Goal: Task Accomplishment & Management: Use online tool/utility

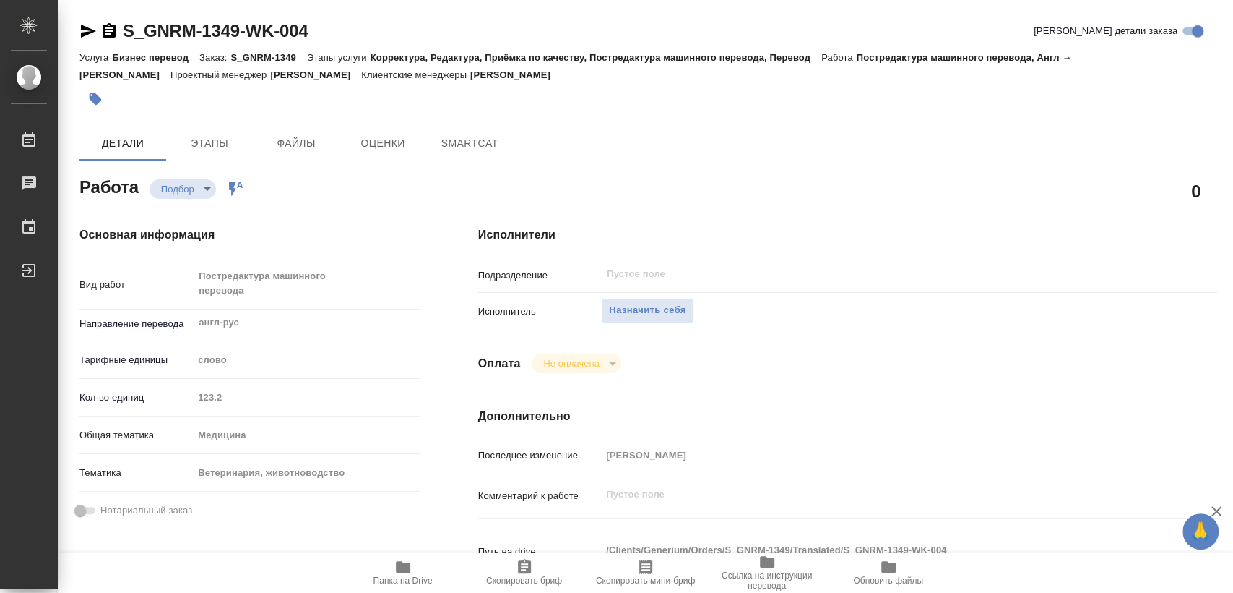
type textarea "x"
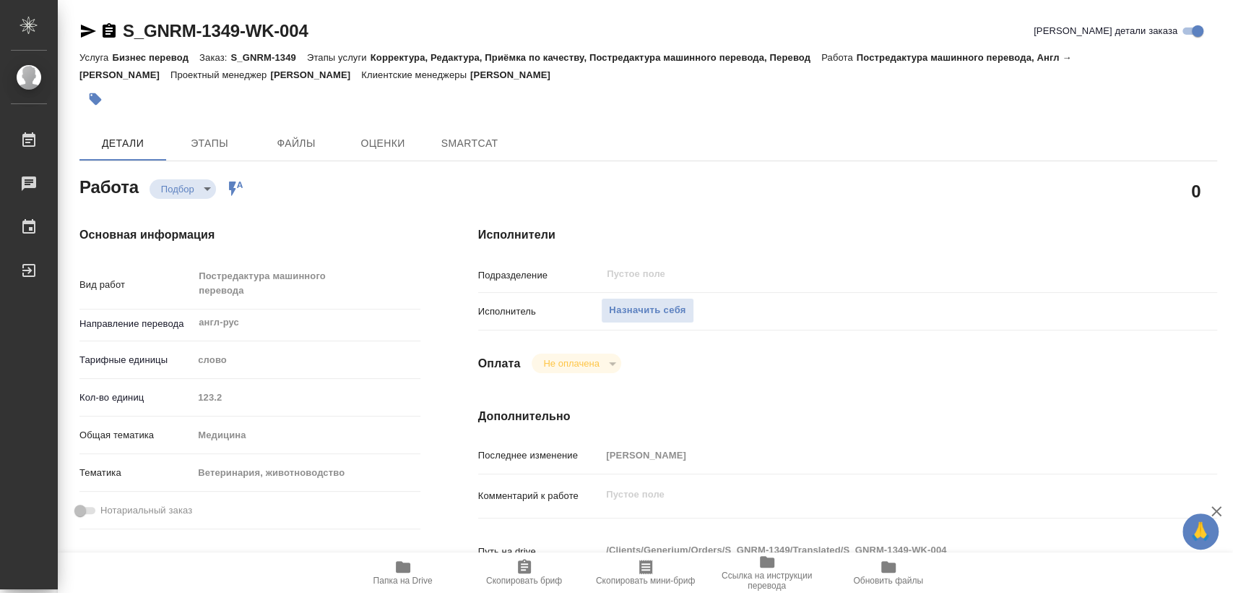
type textarea "x"
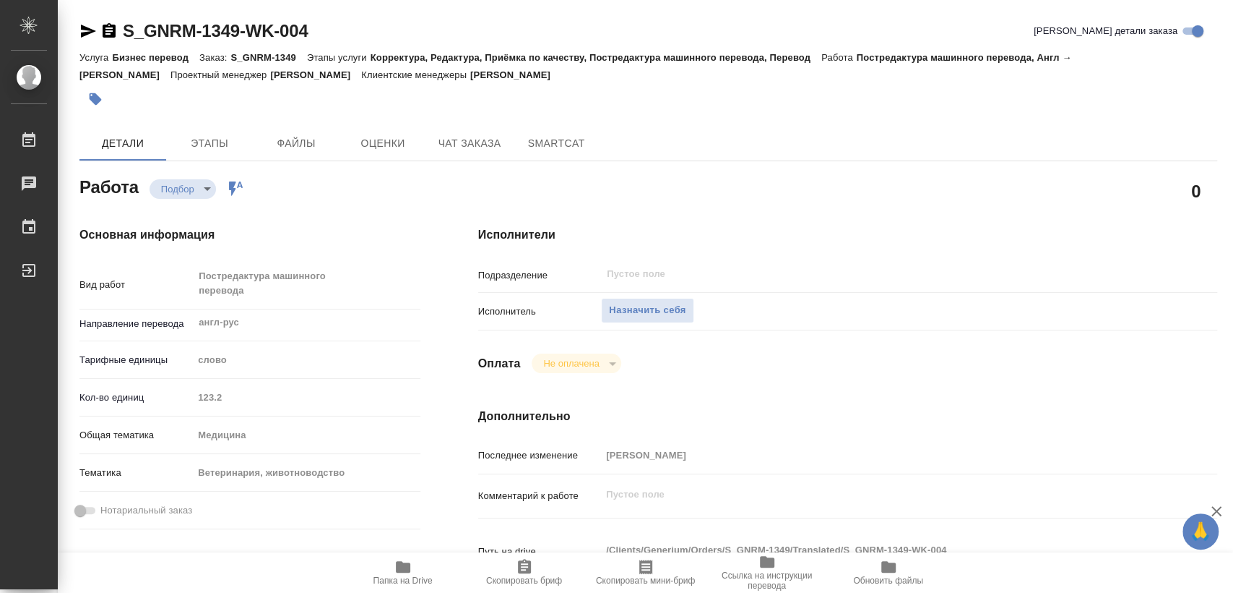
type textarea "x"
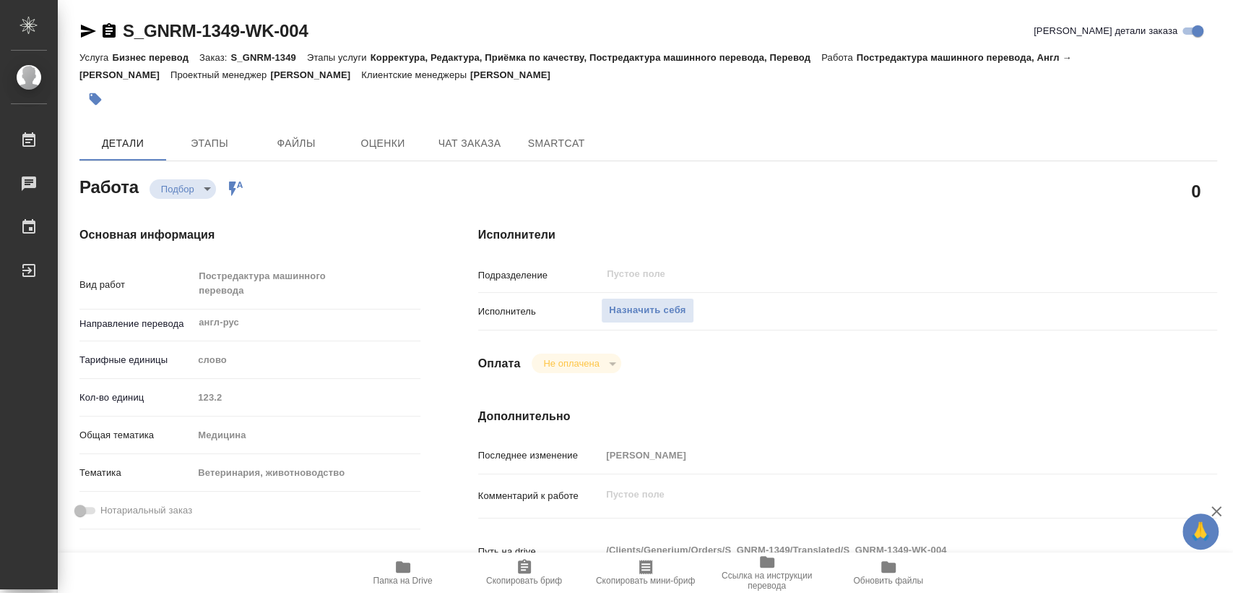
type textarea "x"
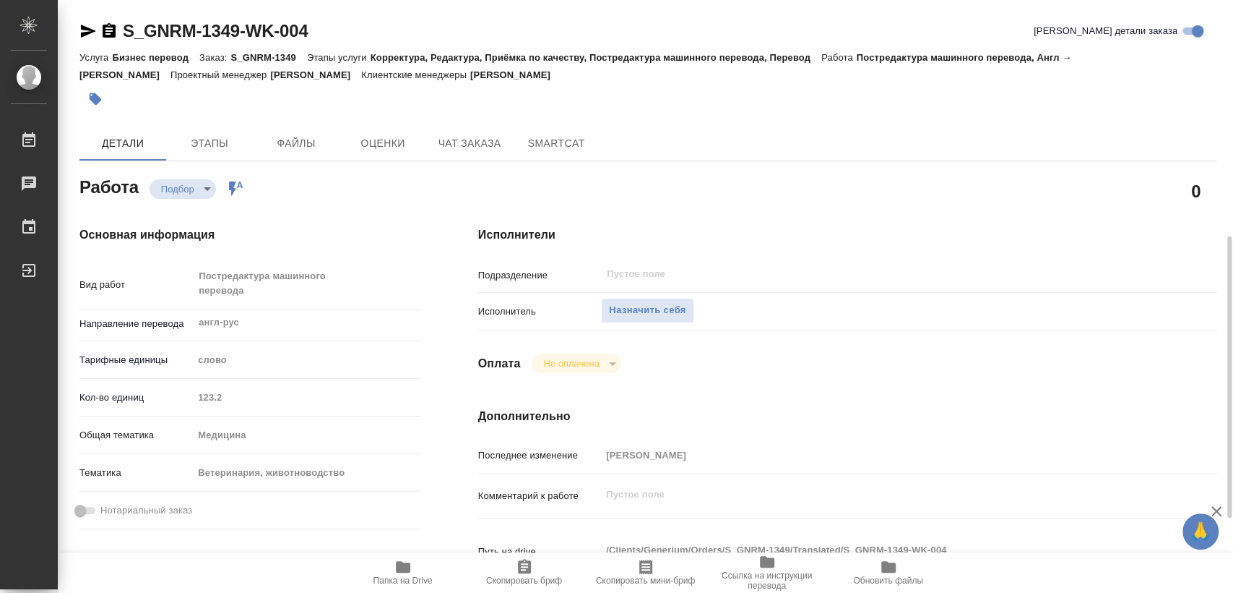
scroll to position [241, 0]
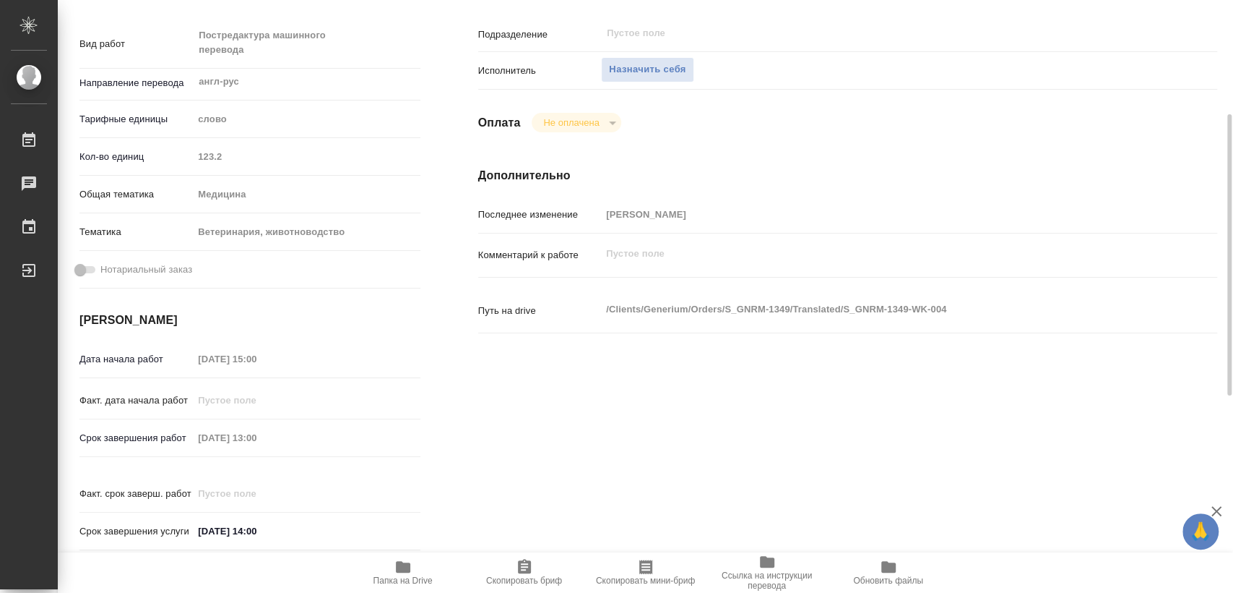
type textarea "x"
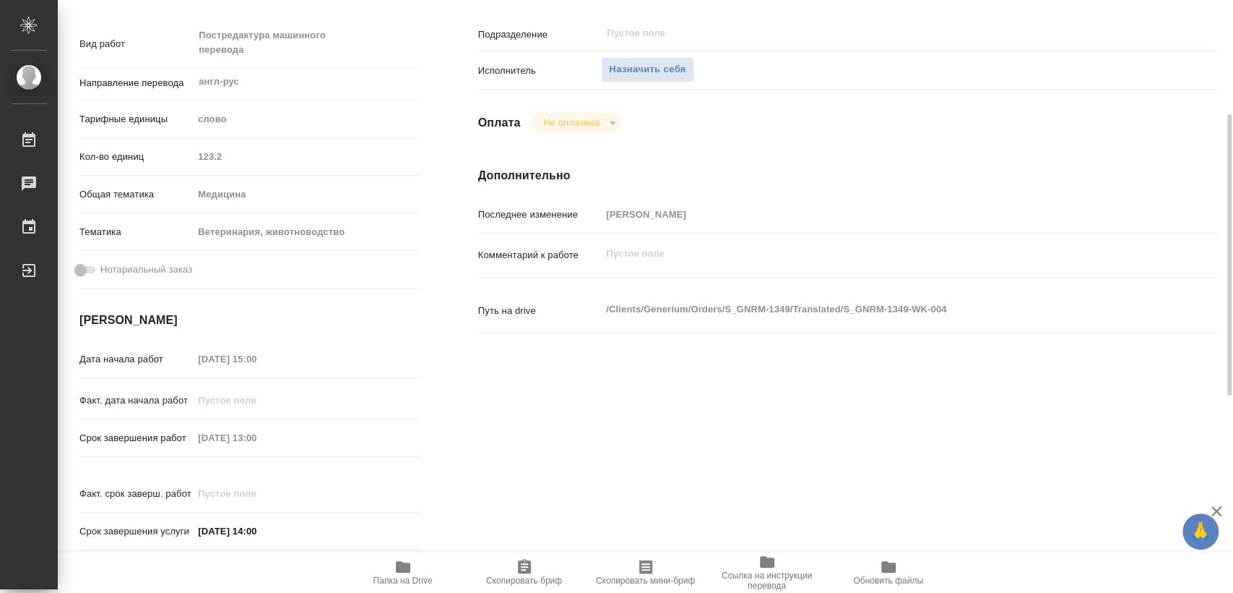
click at [395, 562] on icon "button" at bounding box center [403, 566] width 17 height 17
type textarea "x"
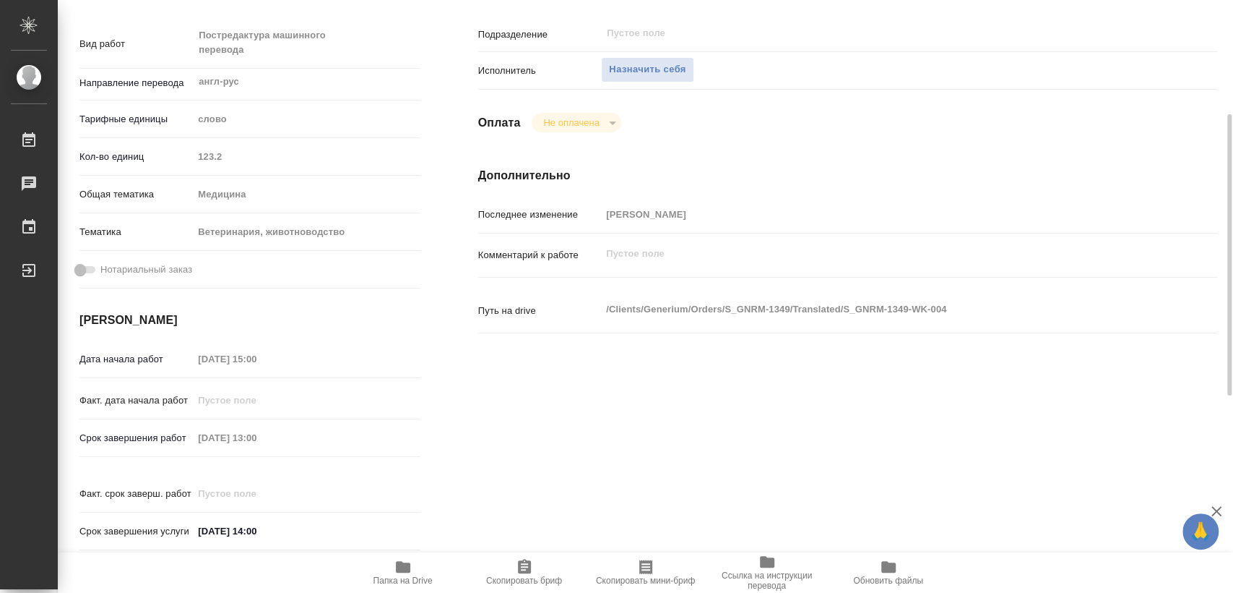
type textarea "x"
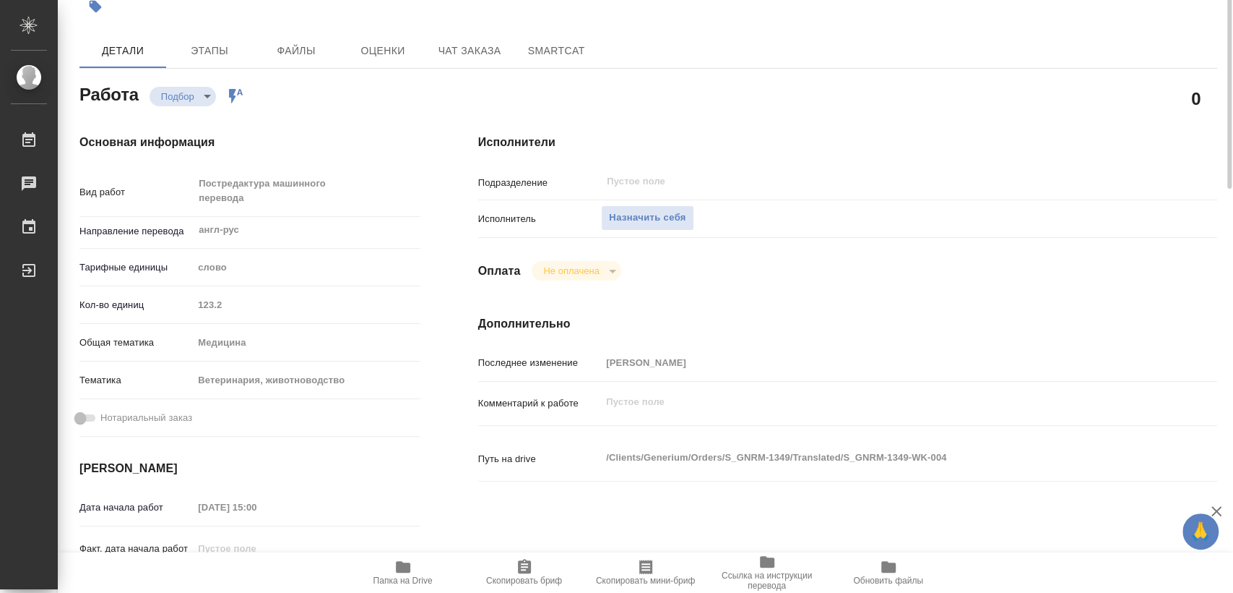
scroll to position [0, 0]
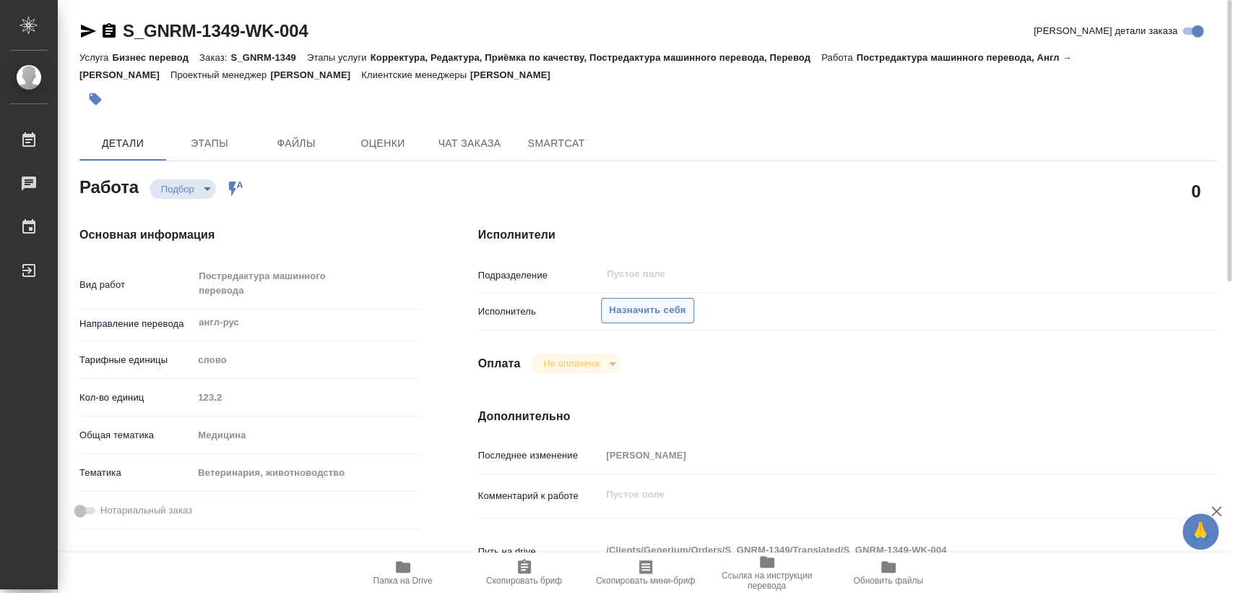
click at [639, 312] on span "Назначить себя" at bounding box center [647, 310] width 77 height 17
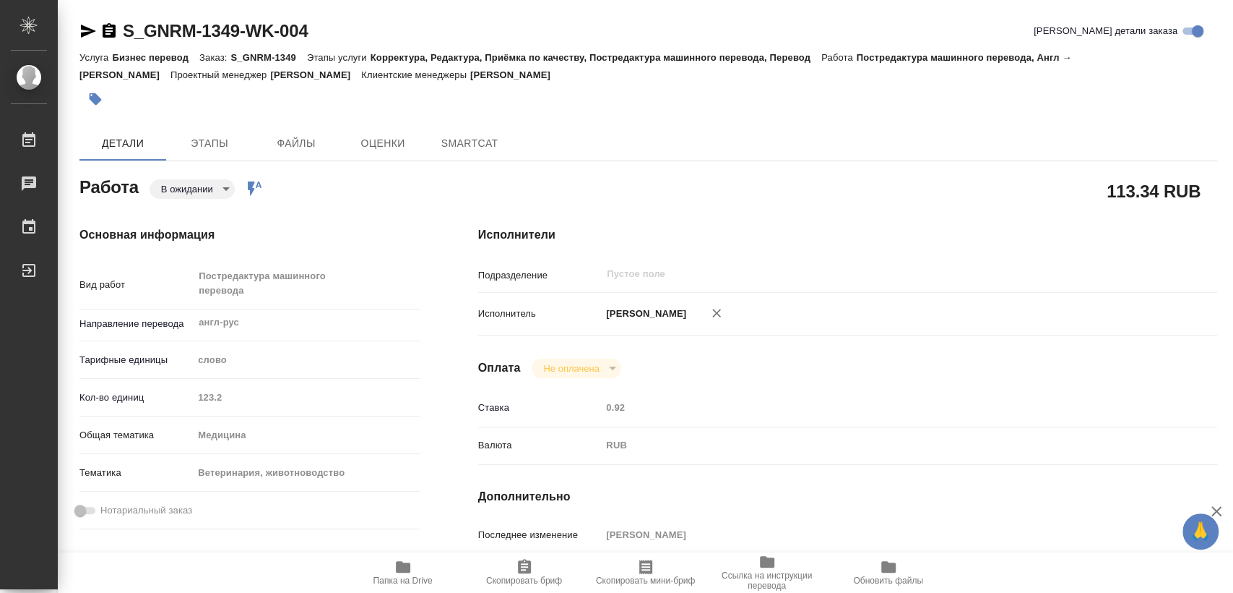
type textarea "x"
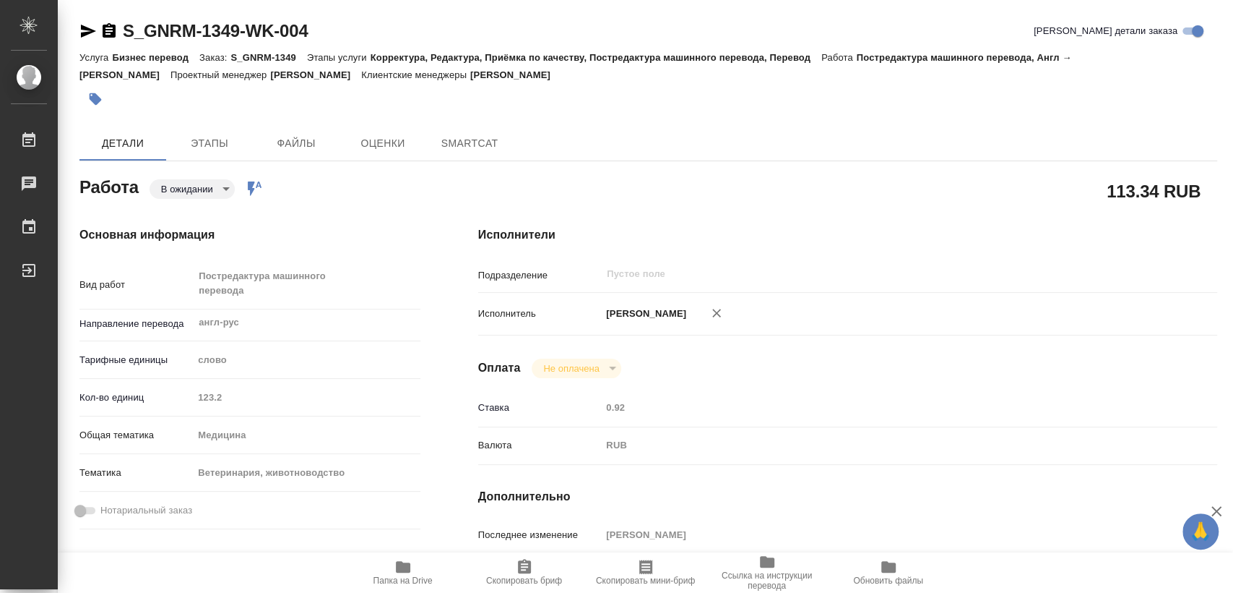
type textarea "x"
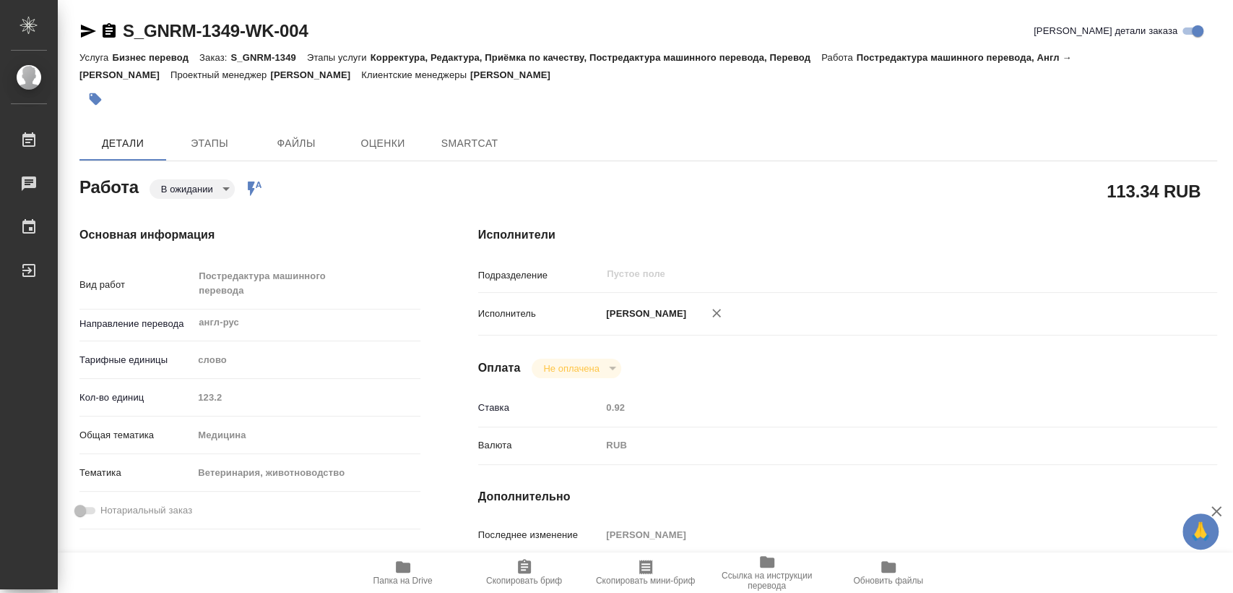
type textarea "x"
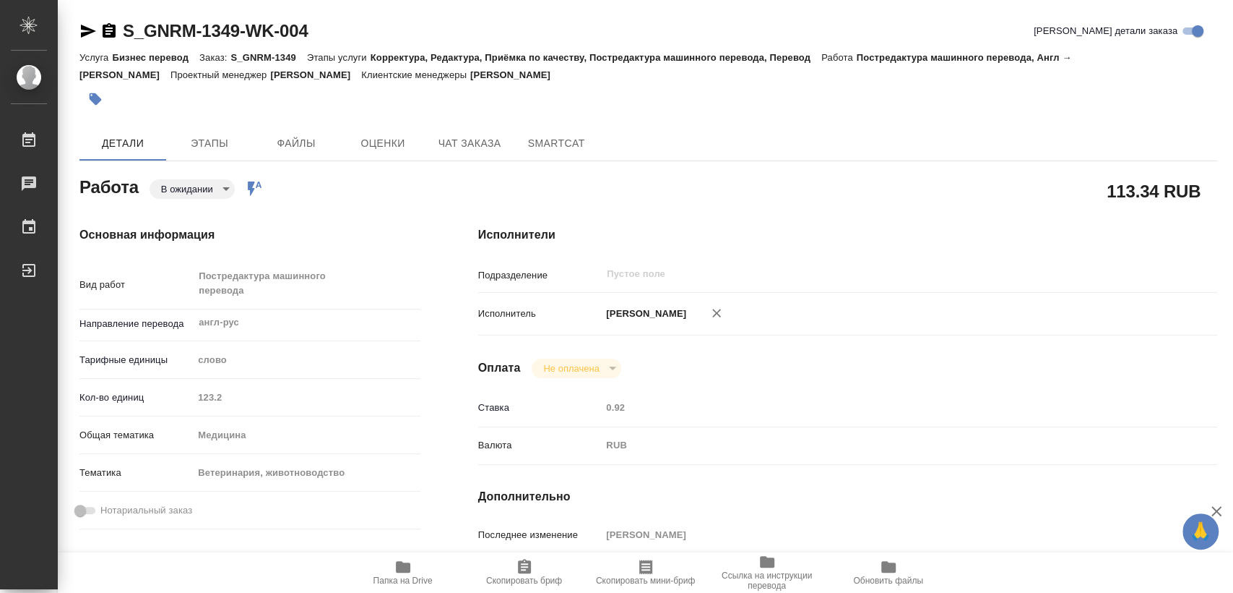
type textarea "x"
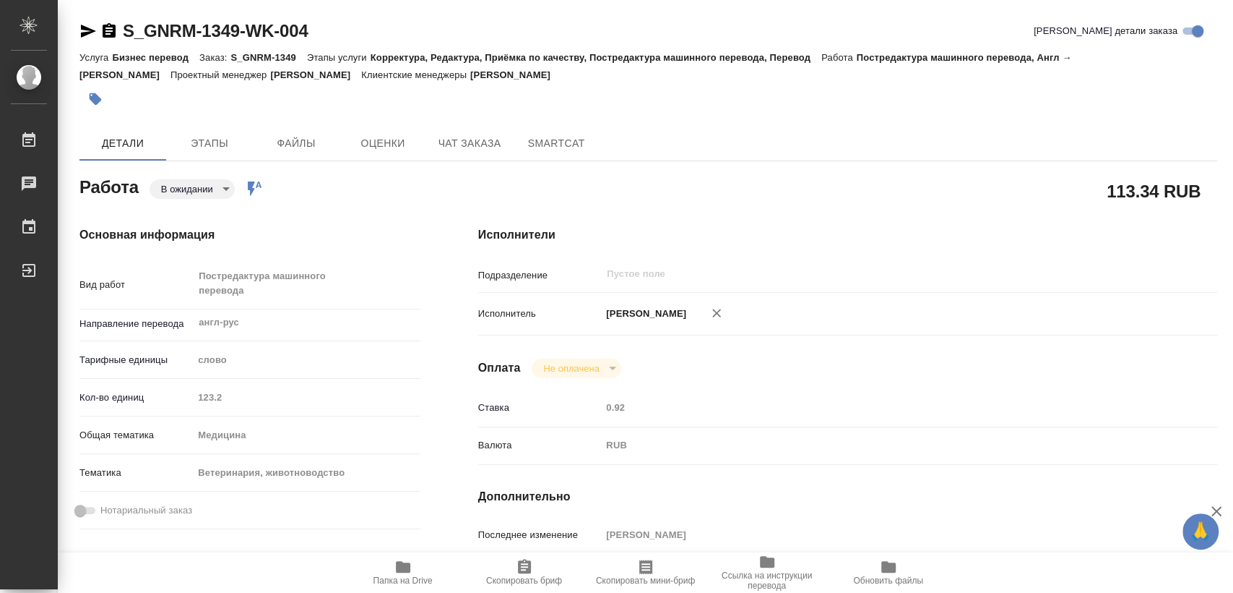
type textarea "x"
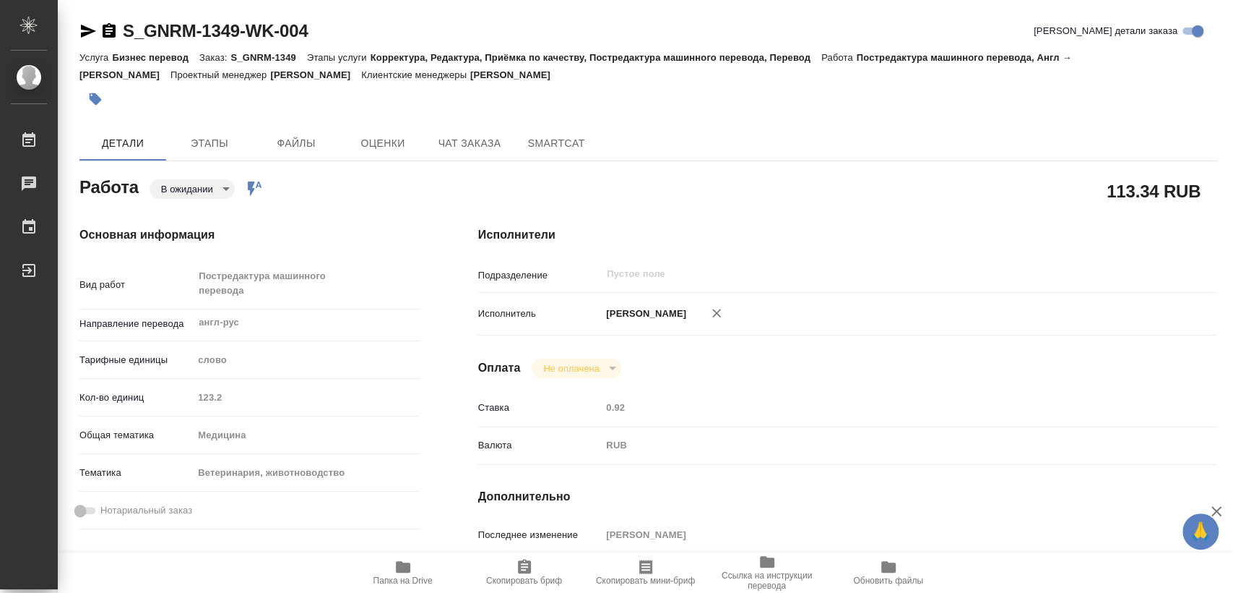
type textarea "x"
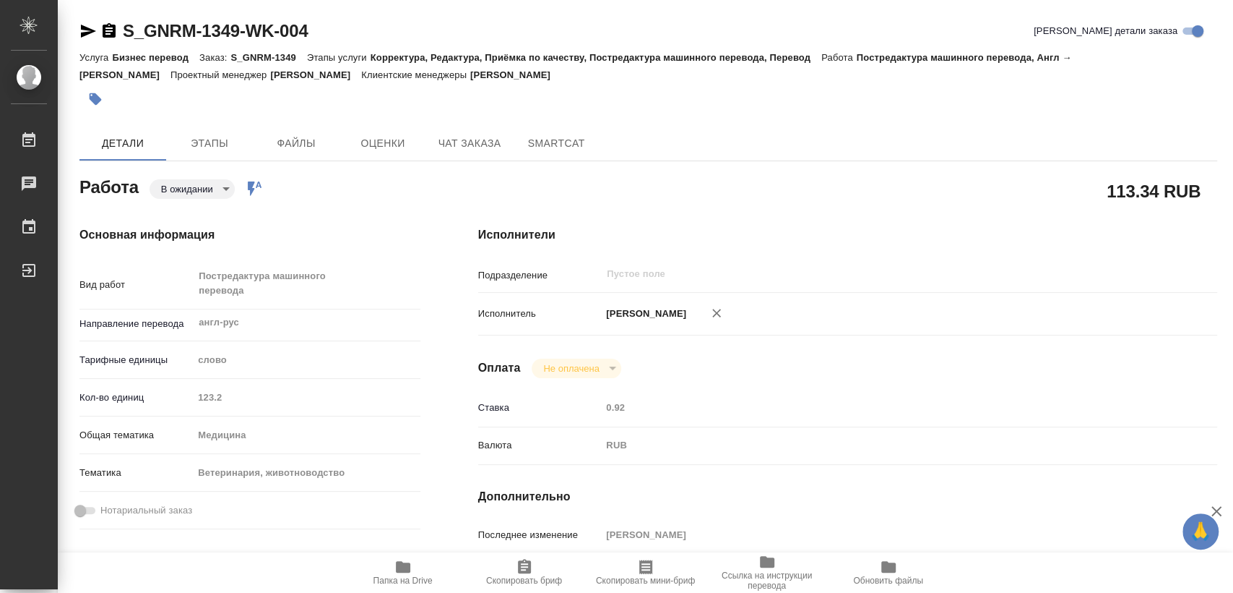
type textarea "x"
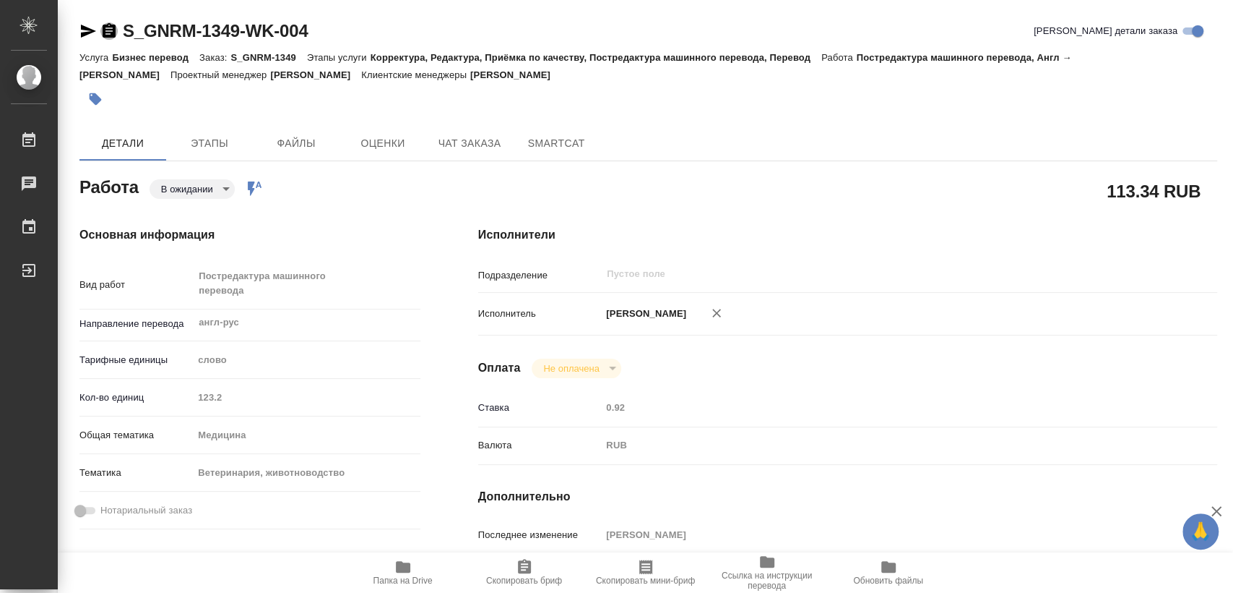
click at [105, 31] on icon "button" at bounding box center [109, 30] width 13 height 14
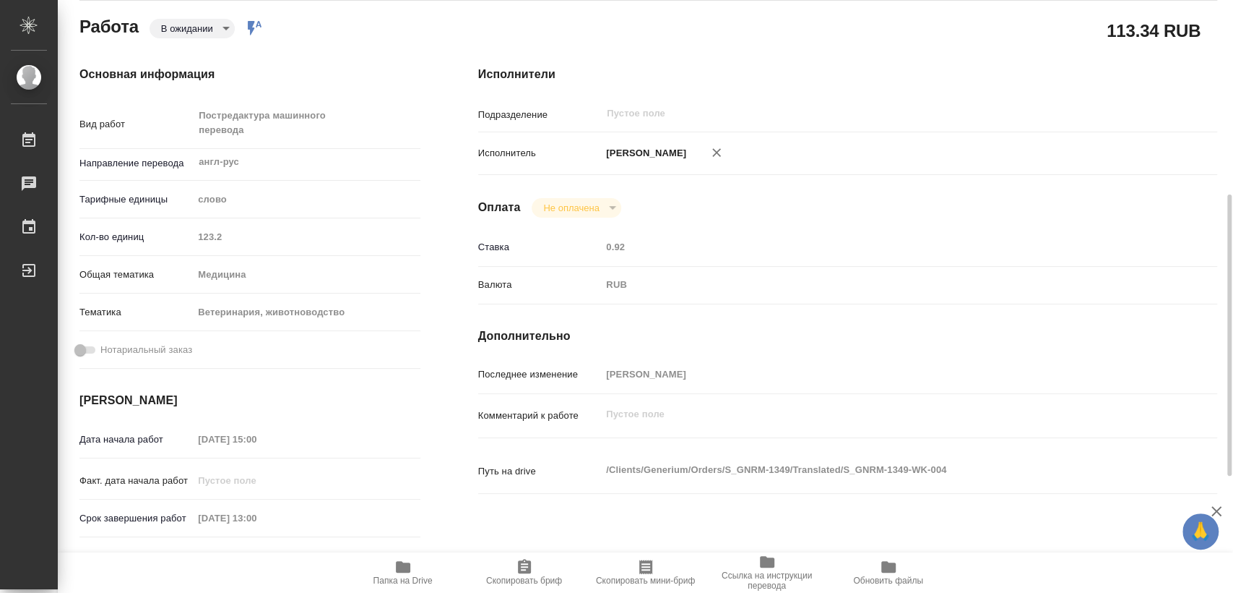
scroll to position [241, 0]
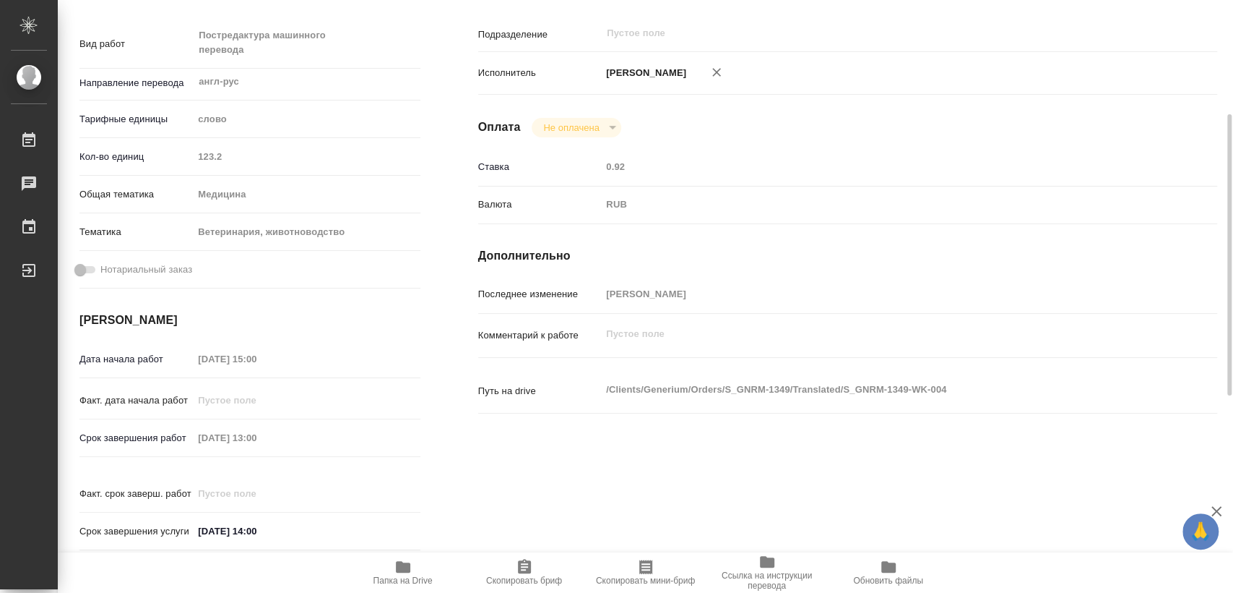
click at [139, 445] on div "Срок завершения работ [DATE] 13:00" at bounding box center [249, 437] width 341 height 25
